Goal: Task Accomplishment & Management: Manage account settings

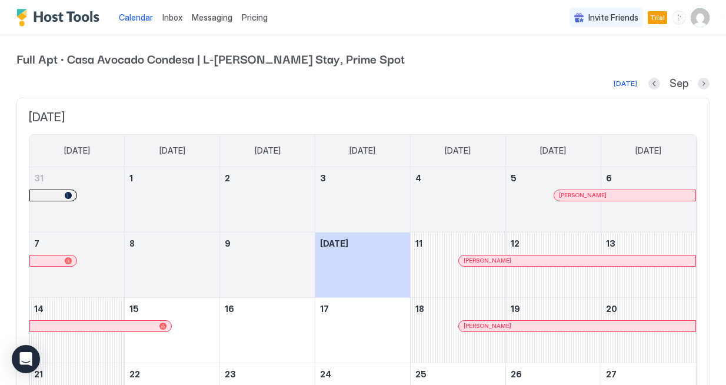
click at [704, 16] on img "User profile" at bounding box center [700, 17] width 19 height 19
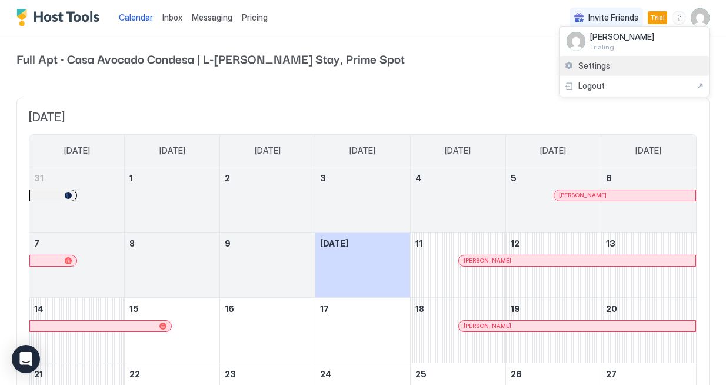
click at [589, 64] on span "Settings" at bounding box center [594, 66] width 32 height 11
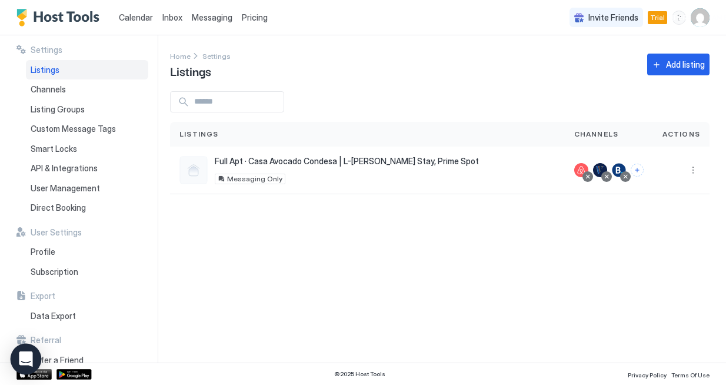
click at [21, 350] on div "Open Intercom Messenger" at bounding box center [26, 359] width 31 height 31
click at [705, 17] on img "User profile" at bounding box center [700, 17] width 19 height 19
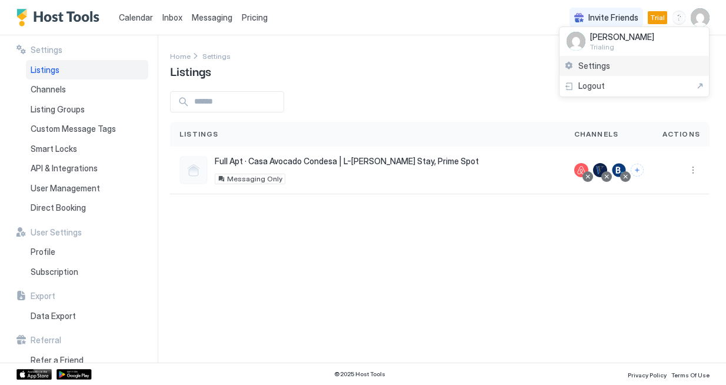
click at [597, 66] on span "Settings" at bounding box center [594, 66] width 32 height 11
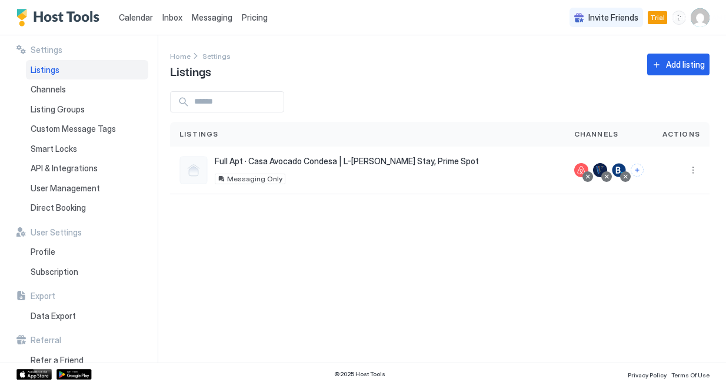
click at [702, 23] on img "User profile" at bounding box center [700, 17] width 19 height 19
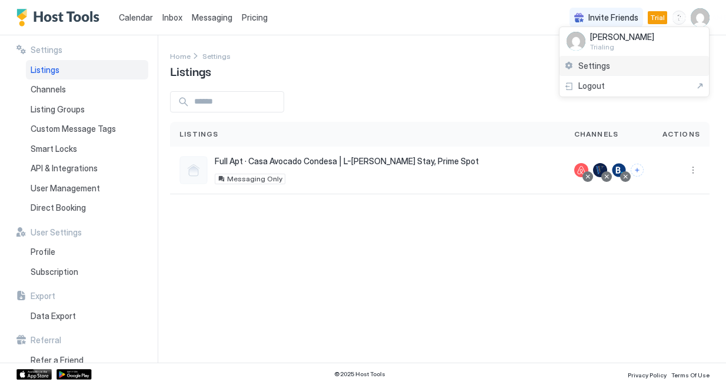
click at [599, 61] on span "Settings" at bounding box center [594, 66] width 32 height 11
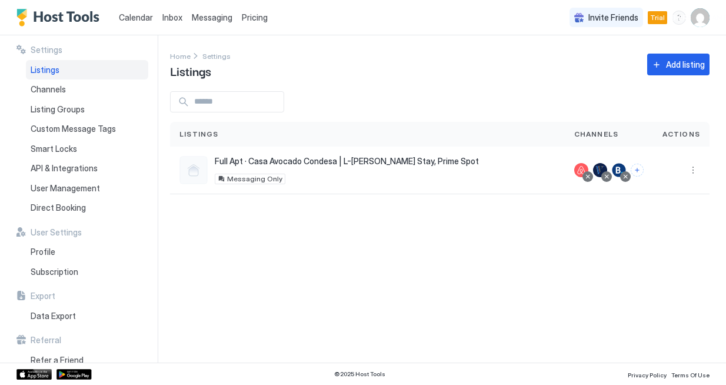
scroll to position [16, 0]
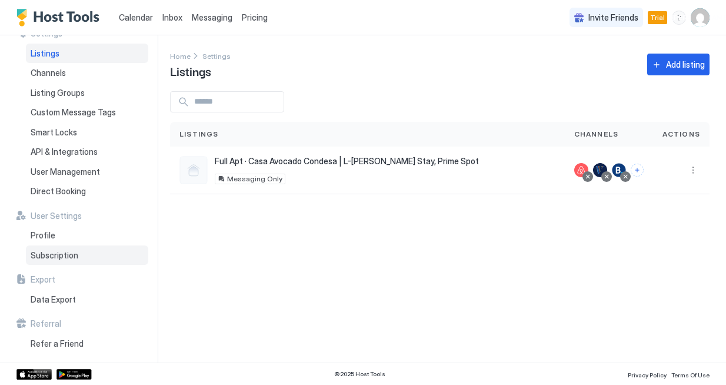
click at [79, 252] on div "Subscription" at bounding box center [87, 255] width 122 height 20
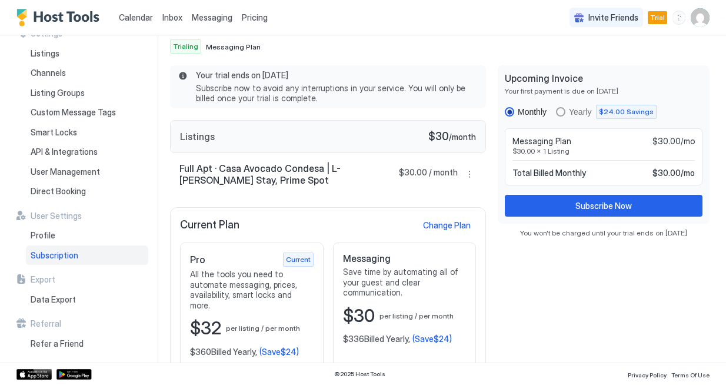
scroll to position [75, 0]
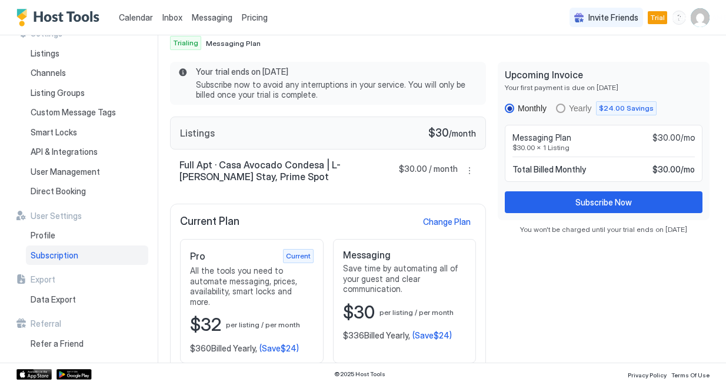
click at [438, 230] on div "Current Plan Change Plan Pro Current All the tools you need to automate messagi…" at bounding box center [328, 288] width 316 height 169
click at [449, 228] on button "Change Plan" at bounding box center [446, 222] width 59 height 16
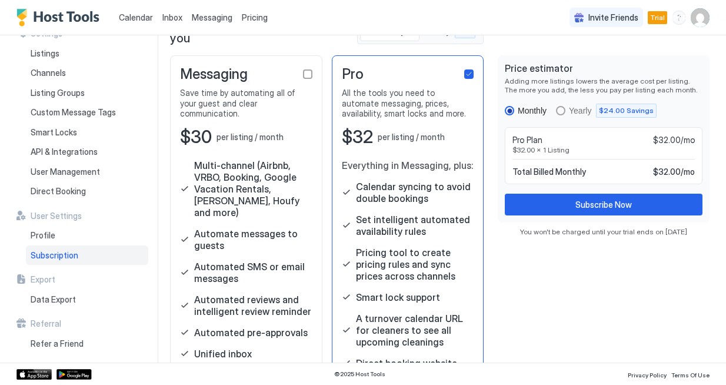
click at [473, 71] on div "checkbox" at bounding box center [468, 73] width 9 height 9
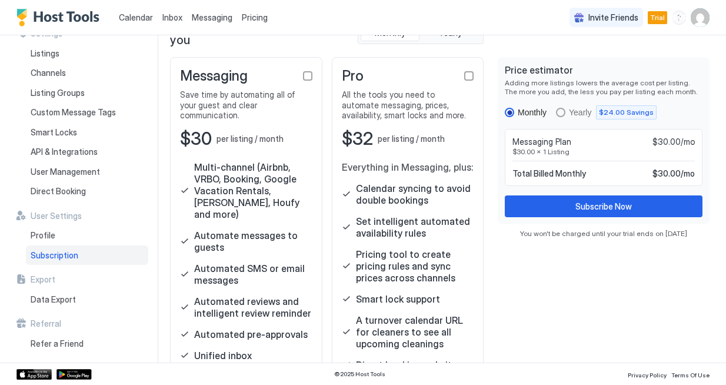
click at [609, 265] on div "Price estimator Adding more listings lowers the average cost per listing. The m…" at bounding box center [604, 219] width 212 height 324
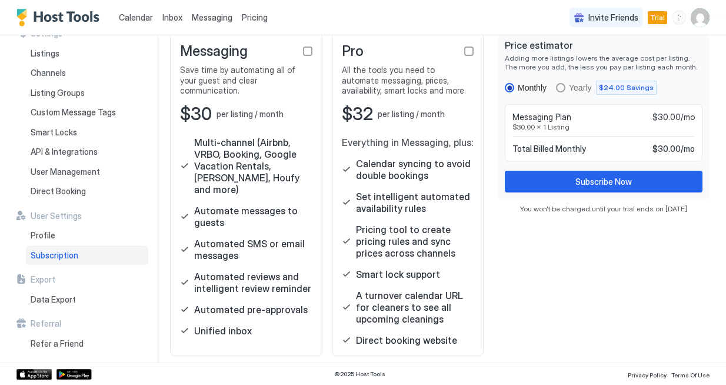
scroll to position [0, 0]
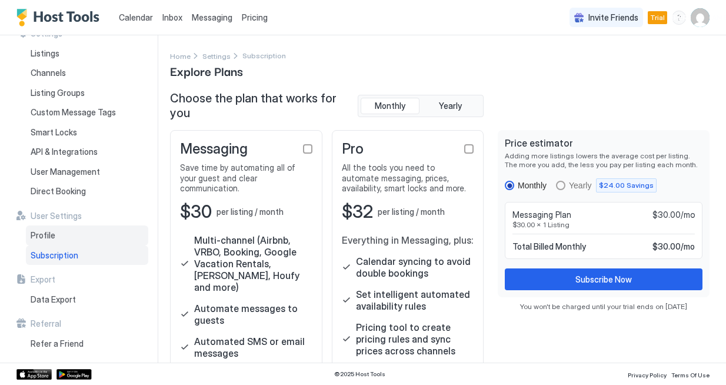
click at [64, 239] on div "Profile" at bounding box center [87, 235] width 122 height 20
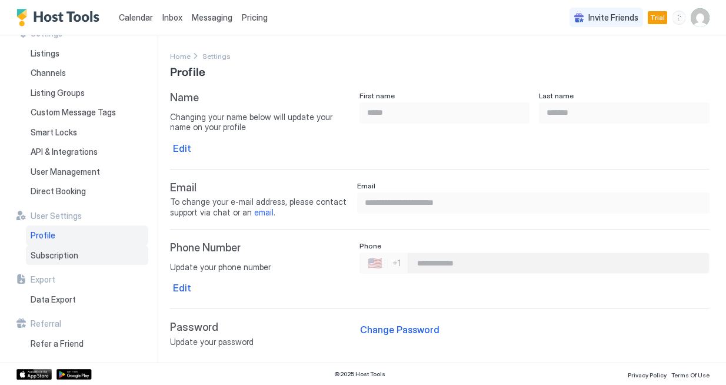
click at [47, 253] on span "Subscription" at bounding box center [55, 255] width 48 height 11
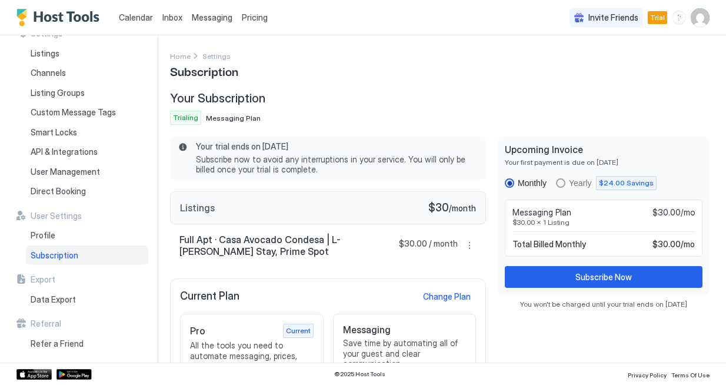
scroll to position [75, 0]
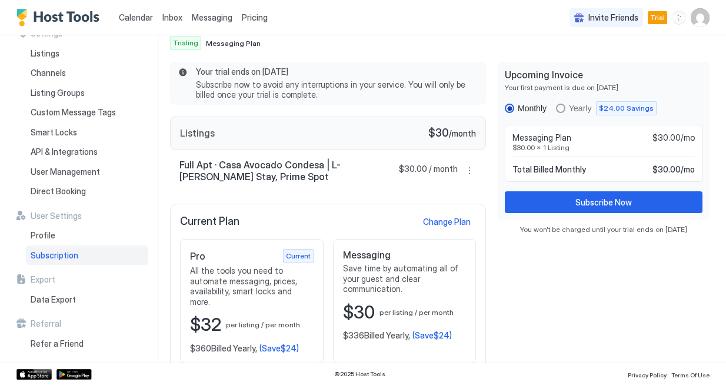
click at [704, 12] on img "User profile" at bounding box center [700, 17] width 19 height 19
click at [593, 59] on div "Settings" at bounding box center [633, 66] width 149 height 21
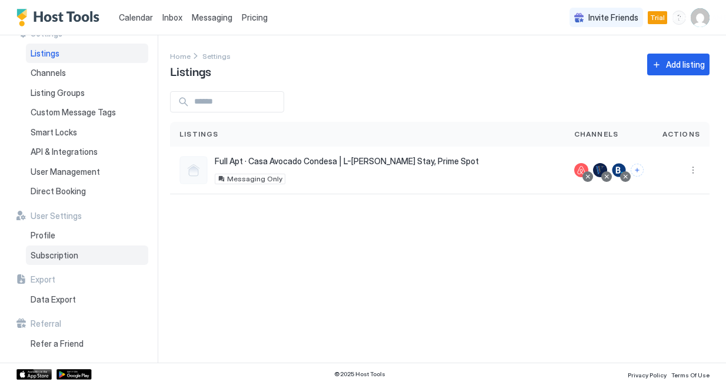
click at [54, 253] on span "Subscription" at bounding box center [55, 255] width 48 height 11
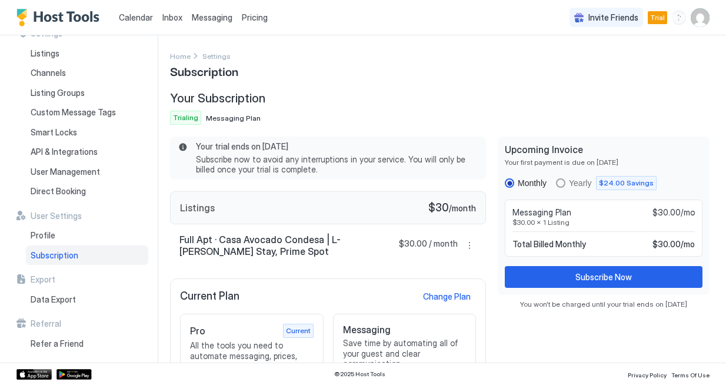
click at [231, 116] on span "Messaging Plan" at bounding box center [233, 118] width 55 height 9
click at [228, 75] on span "Subscription" at bounding box center [204, 71] width 68 height 18
click at [471, 243] on button "More options" at bounding box center [469, 245] width 14 height 14
click at [531, 353] on div at bounding box center [363, 192] width 726 height 385
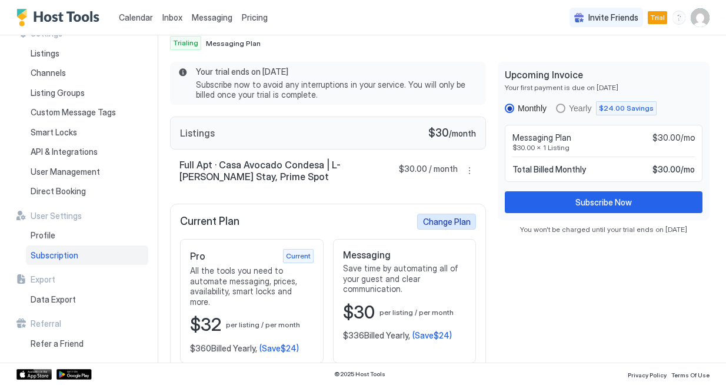
click at [448, 221] on div "Change Plan" at bounding box center [447, 221] width 48 height 12
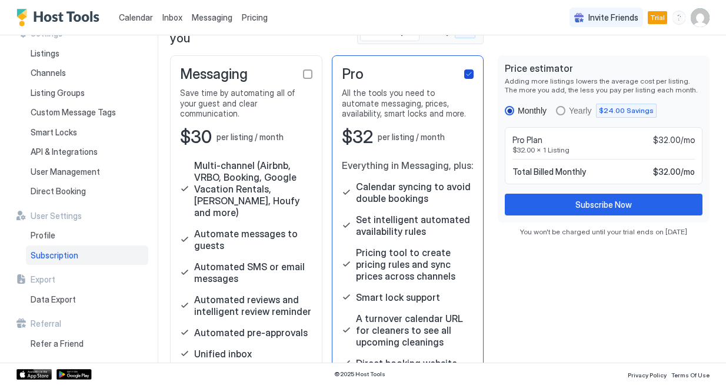
click at [465, 71] on icon "checkbox" at bounding box center [468, 74] width 7 height 7
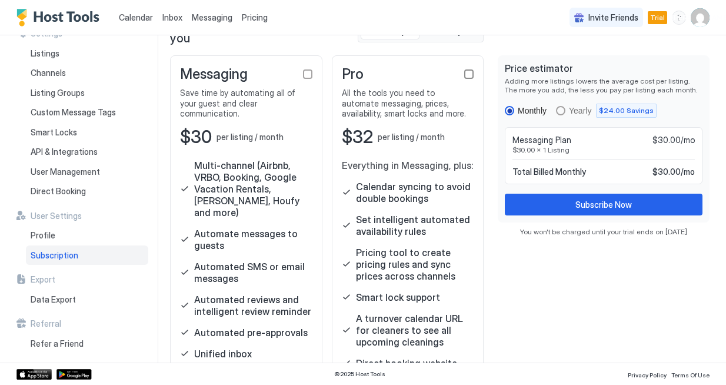
scroll to position [73, 0]
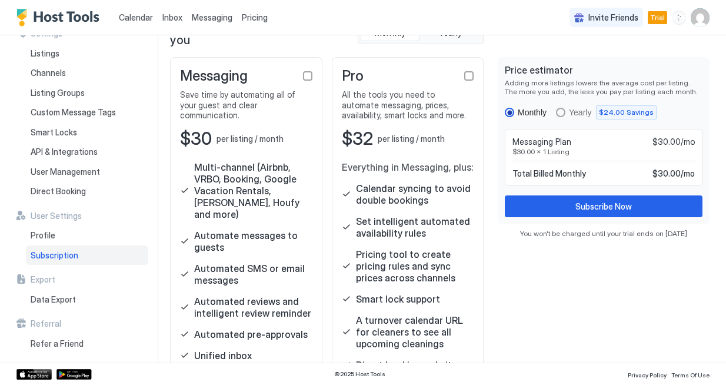
click at [527, 325] on div "Price estimator Adding more listings lowers the average cost per listing. The m…" at bounding box center [604, 219] width 212 height 324
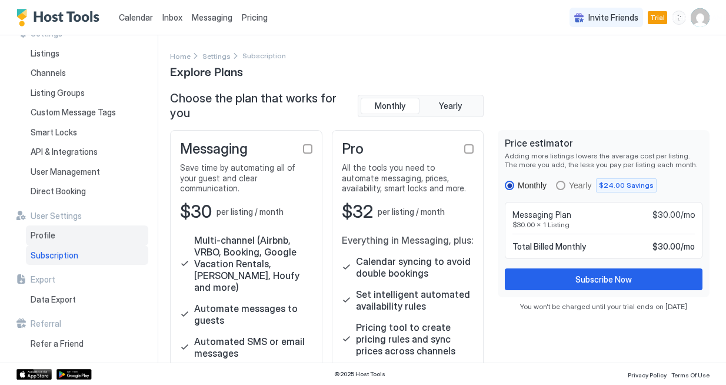
click at [43, 241] on div "Profile" at bounding box center [87, 235] width 122 height 20
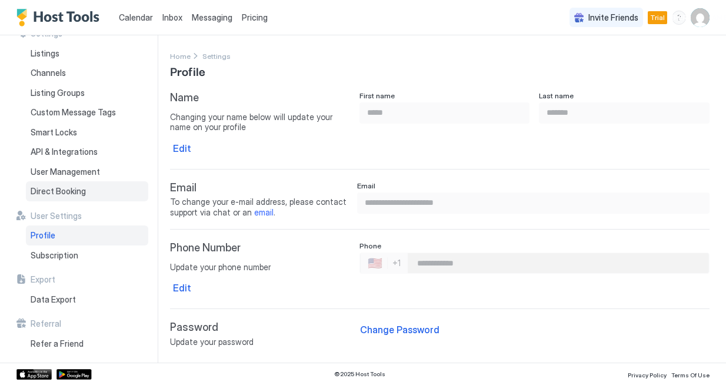
click at [58, 196] on div "Direct Booking" at bounding box center [87, 191] width 122 height 20
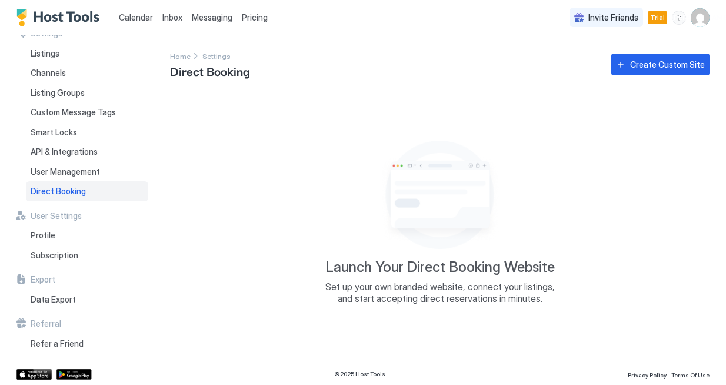
click at [251, 16] on span "Pricing" at bounding box center [255, 17] width 26 height 11
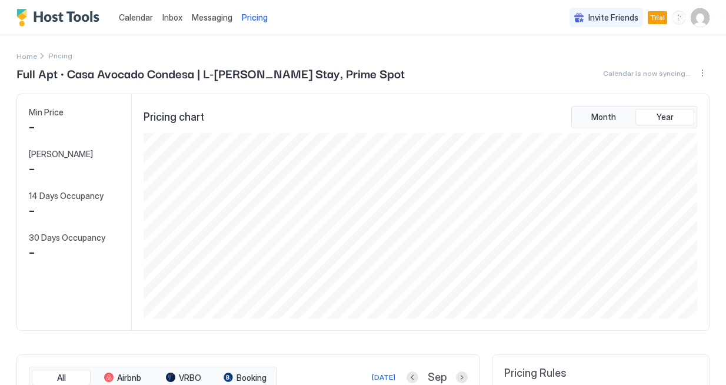
scroll to position [185, 556]
click at [708, 18] on img "User profile" at bounding box center [700, 17] width 19 height 19
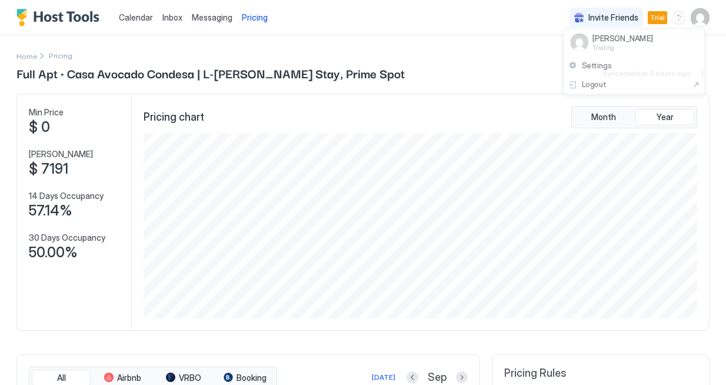
click at [708, 18] on div "Calendar Inbox Messaging Pricing Invite Friends Trial JA Home Pricing Full Apt …" at bounding box center [363, 192] width 726 height 385
click at [585, 64] on span "Settings" at bounding box center [594, 66] width 32 height 11
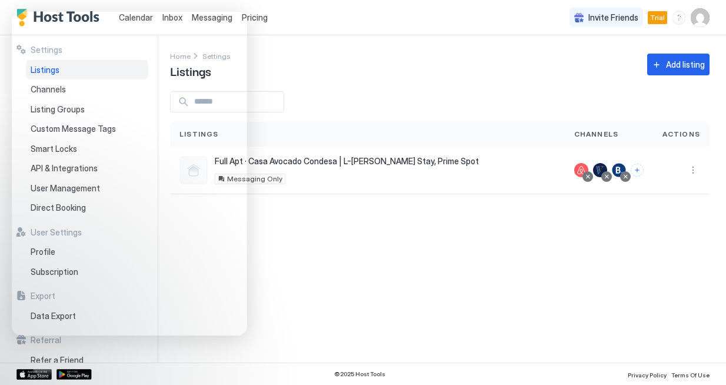
click at [549, 292] on div "Settings Home Settings Listings Add listing Listings Channels Actions Full Apt …" at bounding box center [448, 198] width 556 height 327
click at [709, 16] on img "User profile" at bounding box center [700, 17] width 19 height 19
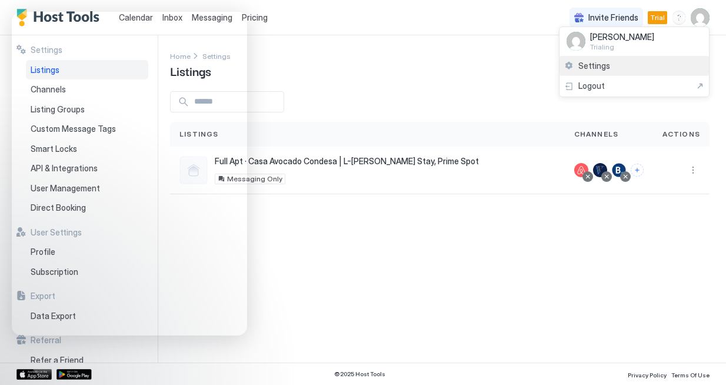
click at [587, 67] on span "Settings" at bounding box center [594, 66] width 32 height 11
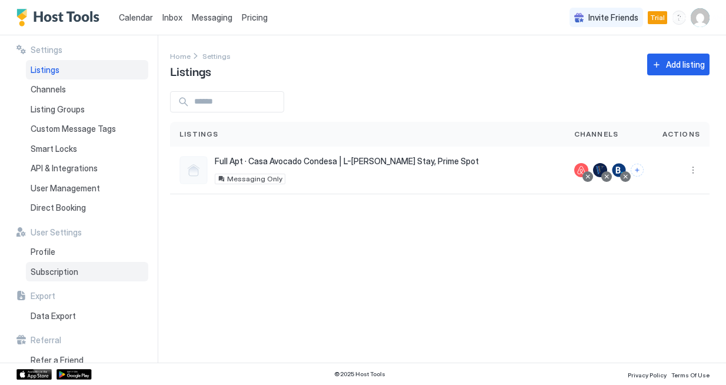
click at [48, 271] on span "Subscription" at bounding box center [55, 271] width 48 height 11
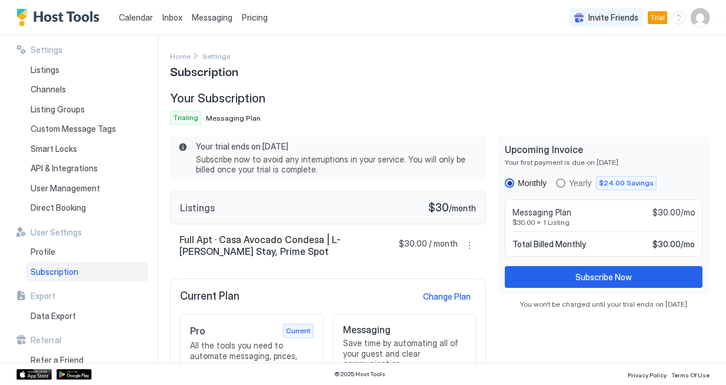
scroll to position [21, 0]
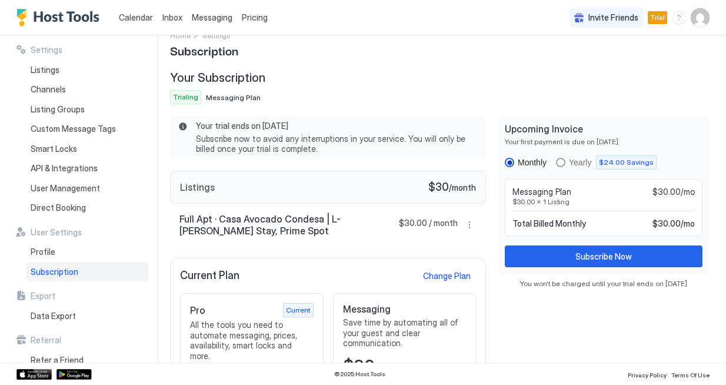
click at [233, 99] on span "Messaging Plan" at bounding box center [233, 97] width 55 height 9
click at [190, 92] on span "Trialing" at bounding box center [185, 97] width 25 height 11
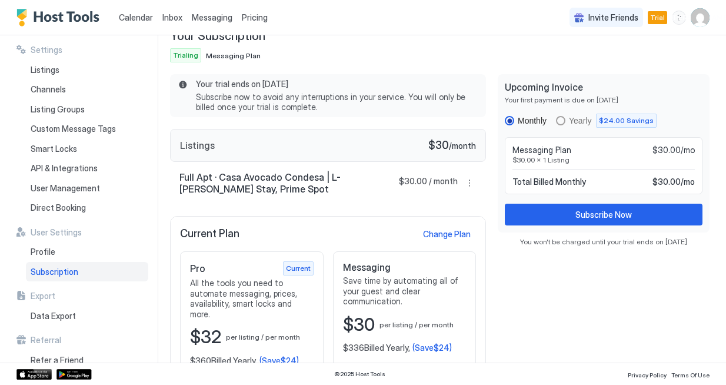
scroll to position [75, 0]
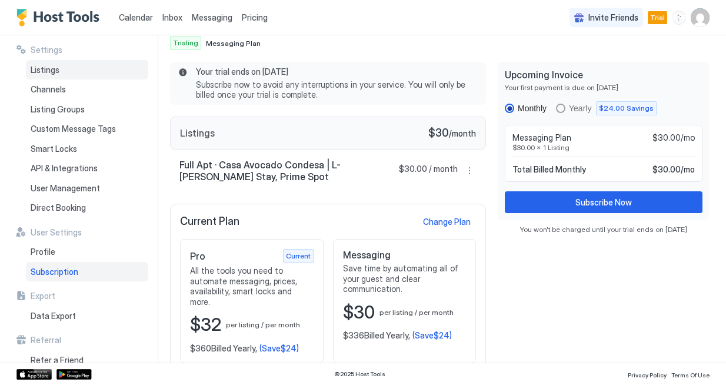
click at [50, 69] on span "Listings" at bounding box center [45, 70] width 29 height 11
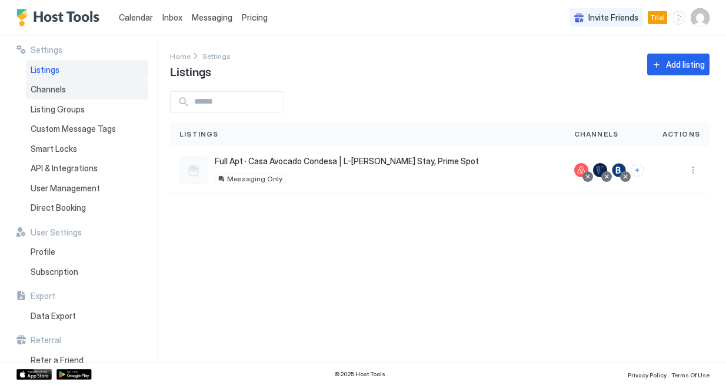
click at [62, 92] on span "Channels" at bounding box center [48, 89] width 35 height 11
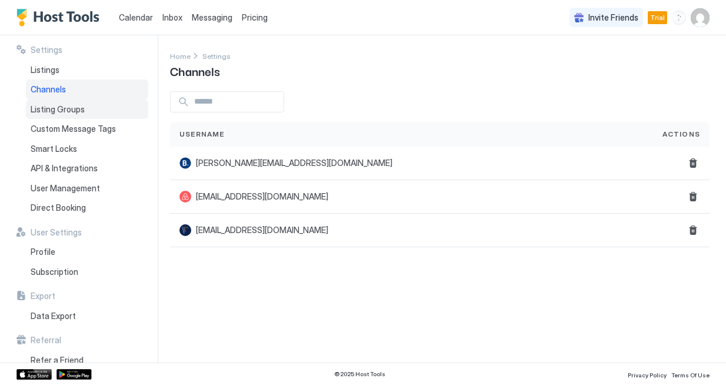
click at [115, 104] on div "Listing Groups" at bounding box center [87, 109] width 122 height 20
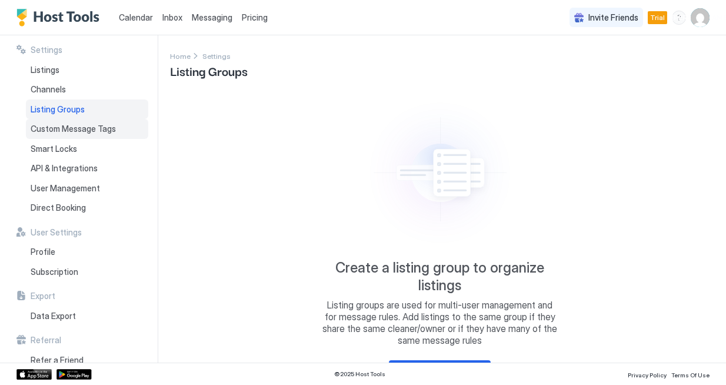
click at [82, 122] on div "Custom Message Tags" at bounding box center [87, 129] width 122 height 20
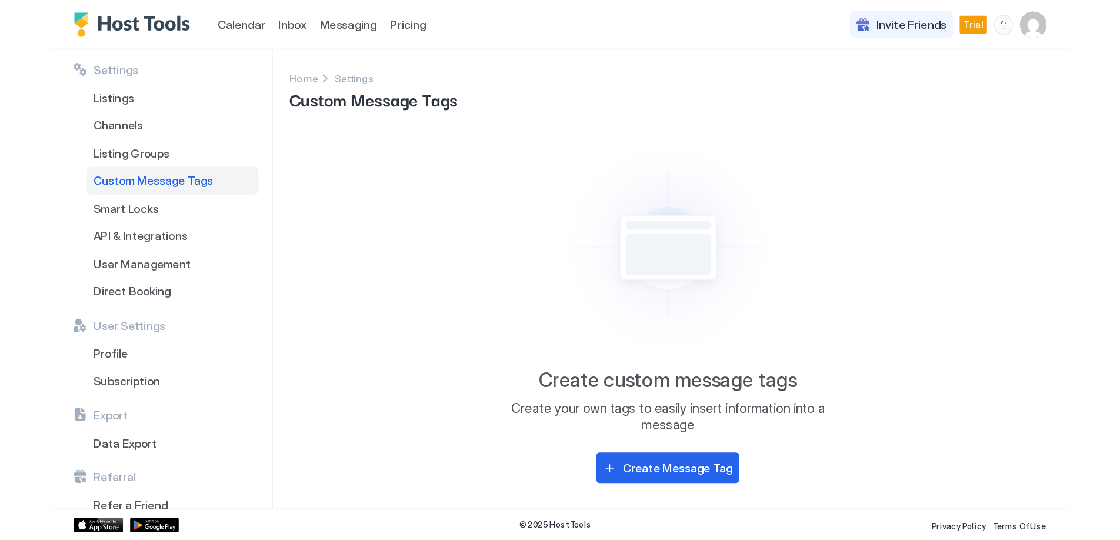
scroll to position [16, 0]
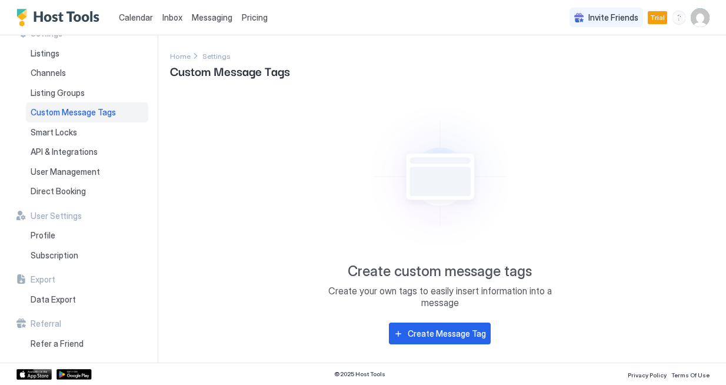
click at [702, 18] on img "User profile" at bounding box center [700, 17] width 19 height 19
click at [612, 64] on div "Settings" at bounding box center [633, 66] width 149 height 21
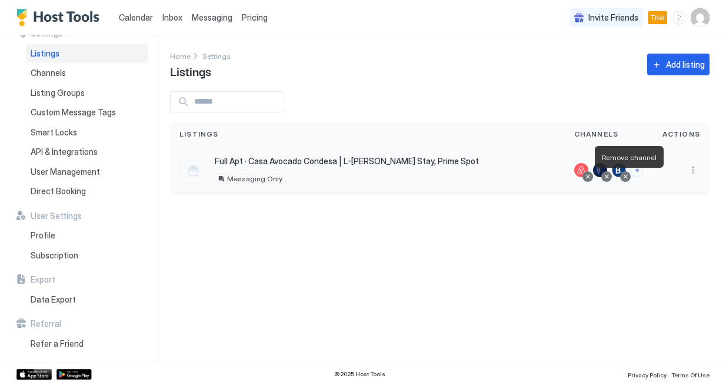
click at [628, 177] on div at bounding box center [625, 177] width 6 height 6
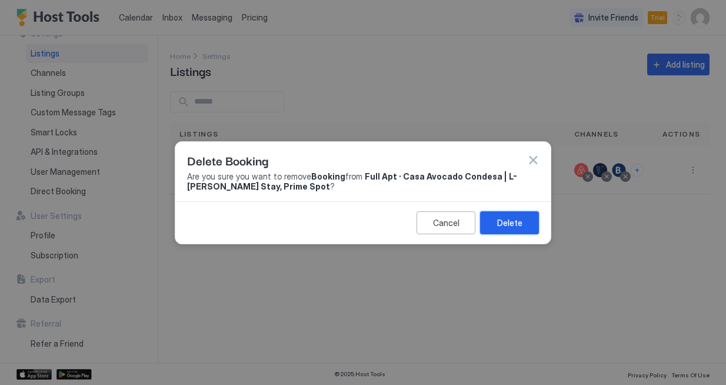
click at [519, 224] on div "Delete" at bounding box center [509, 222] width 25 height 12
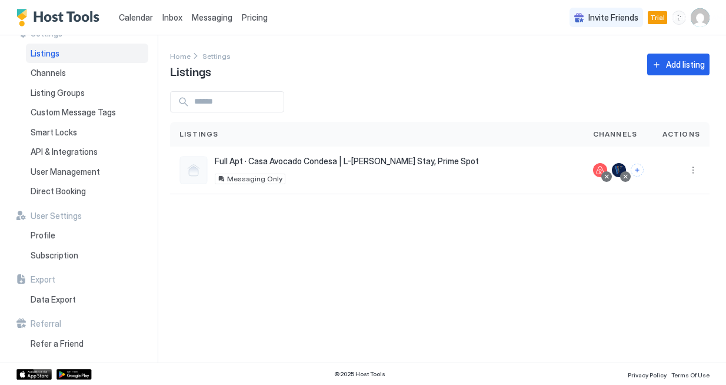
click at [678, 18] on div "menu" at bounding box center [679, 18] width 14 height 14
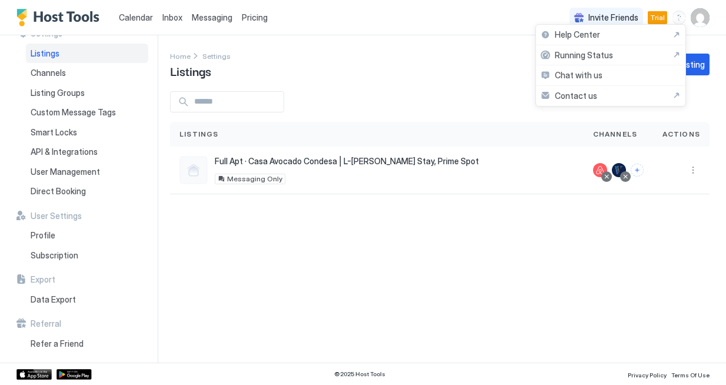
click at [454, 49] on div at bounding box center [363, 192] width 726 height 385
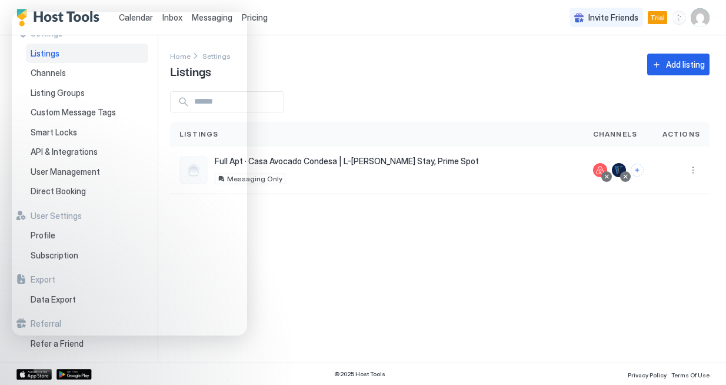
click at [351, 273] on div "Settings Home Settings Listings Add listing Listings Channels Actions Full Apt …" at bounding box center [448, 198] width 556 height 327
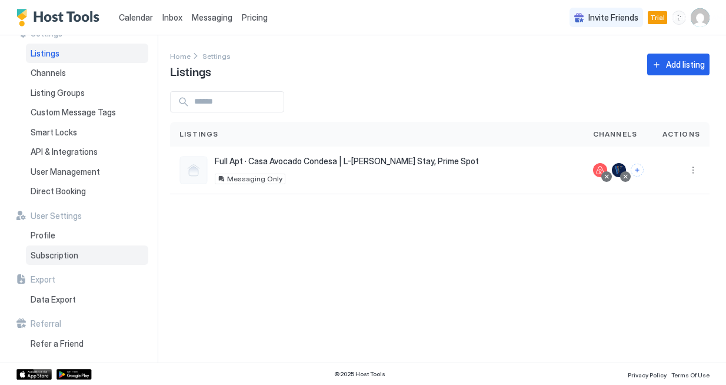
click at [51, 258] on span "Subscription" at bounding box center [55, 255] width 48 height 11
